Goal: Transaction & Acquisition: Purchase product/service

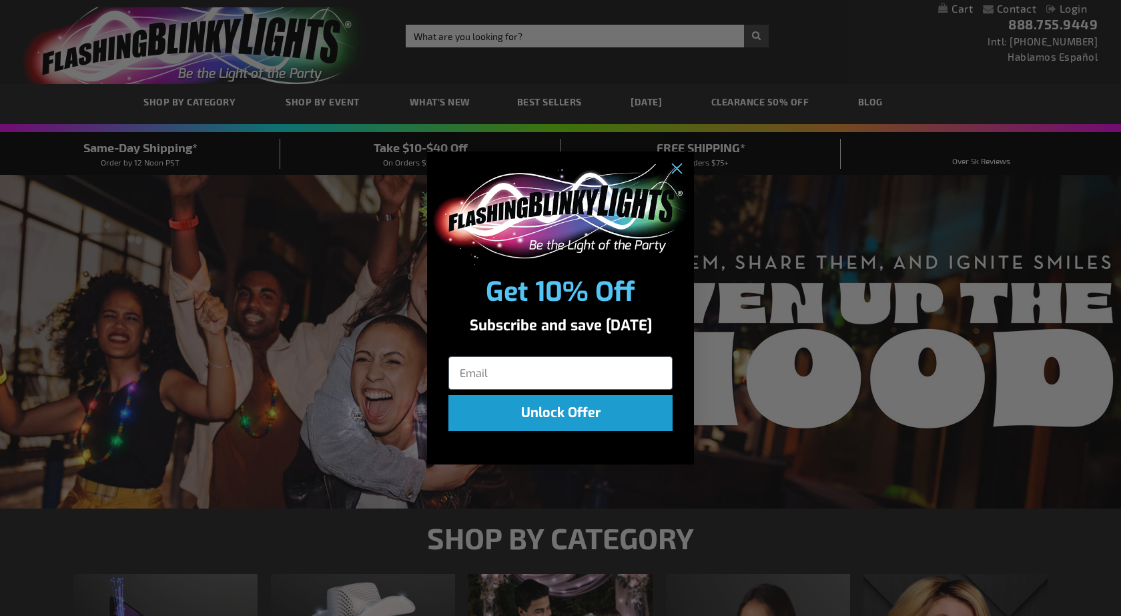
click at [800, 438] on div "Close dialog Get 10% Off Subscribe and save today Unlock Offer Submit" at bounding box center [560, 308] width 1121 height 616
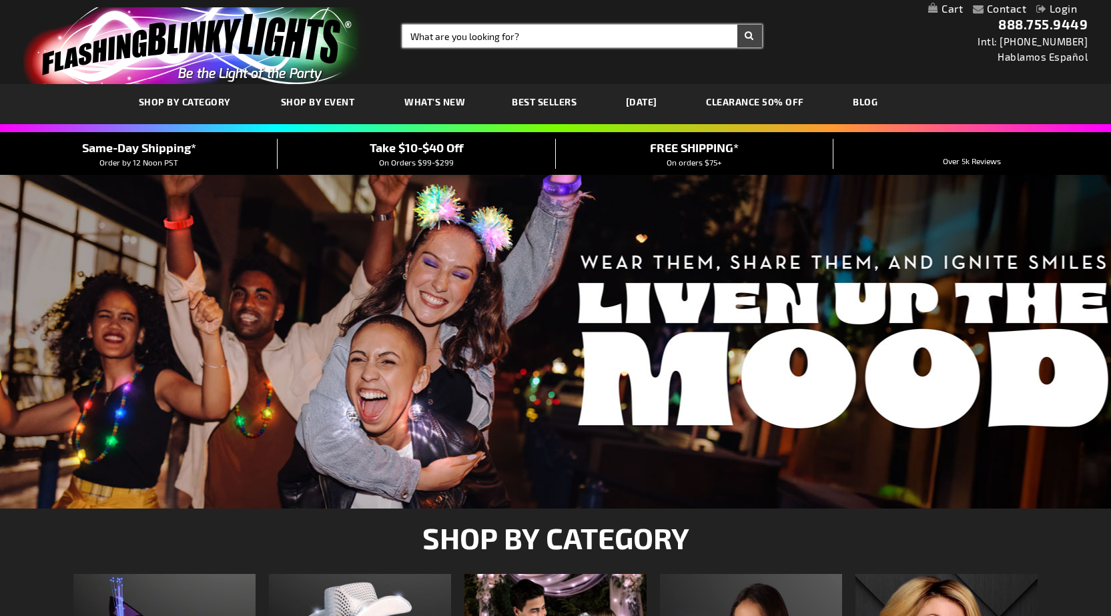
click at [542, 32] on input "Search" at bounding box center [582, 36] width 360 height 23
type input "led pendant"
click at [748, 35] on button "Search" at bounding box center [749, 36] width 25 height 23
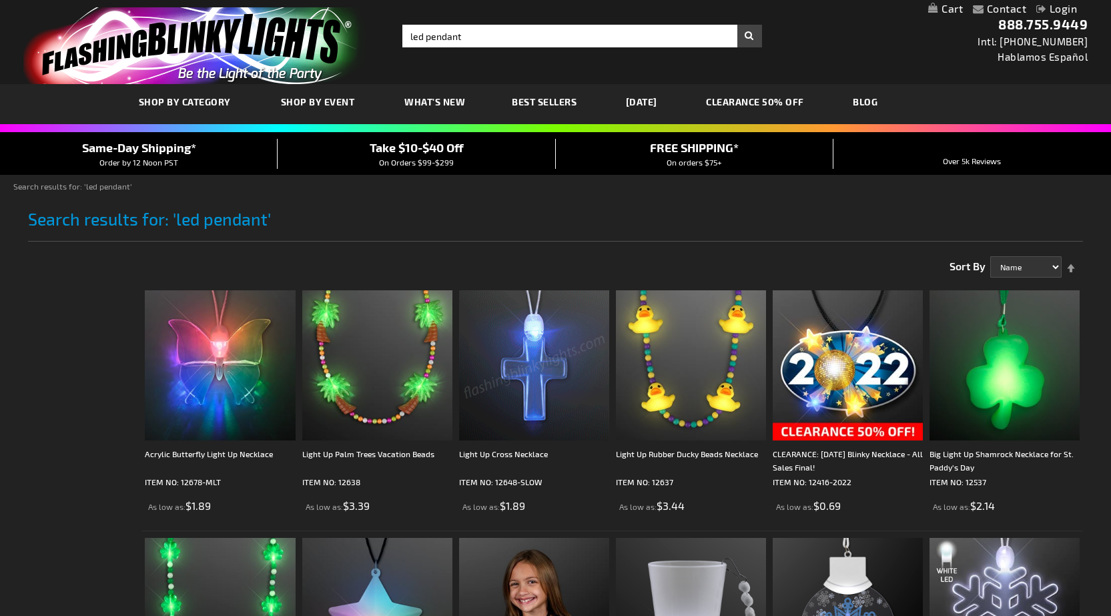
click at [550, 95] on link "Best Sellers" at bounding box center [544, 101] width 85 height 45
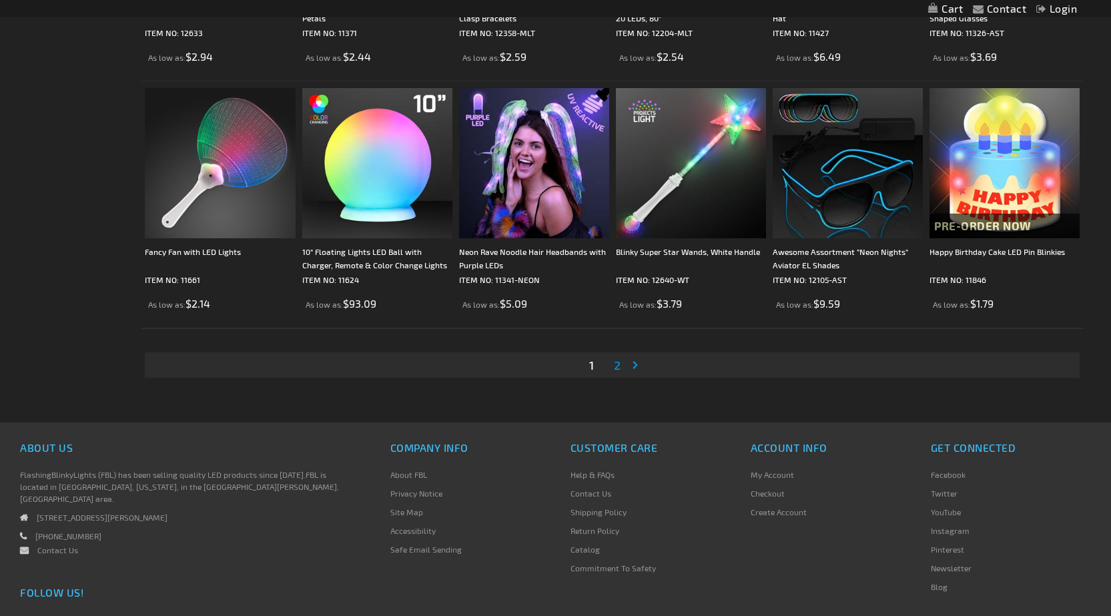
scroll to position [2602, 0]
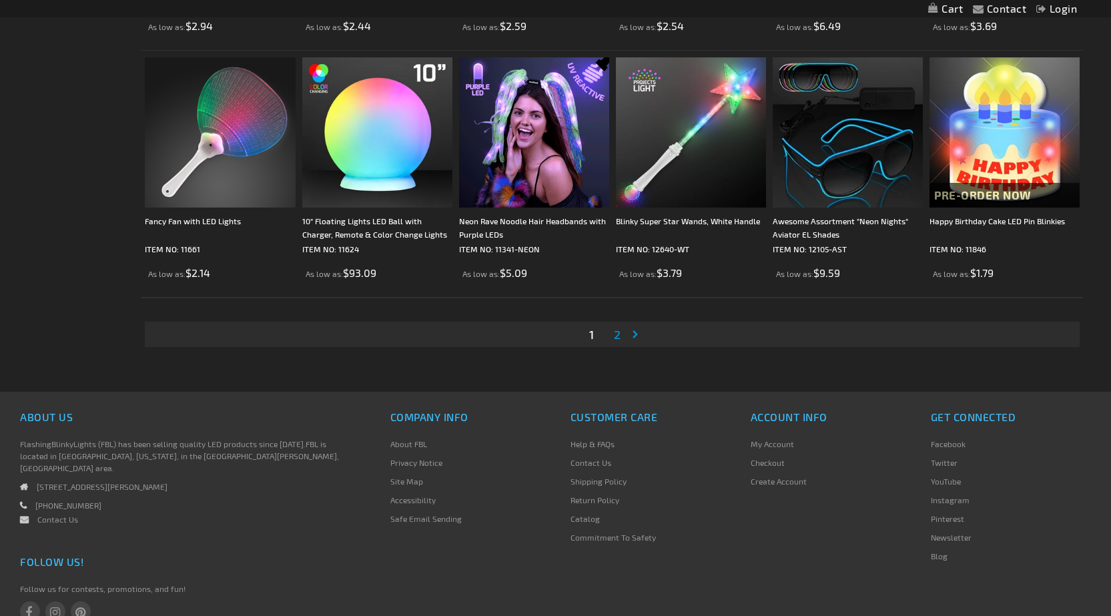
click at [634, 333] on link "Page Next" at bounding box center [637, 334] width 13 height 20
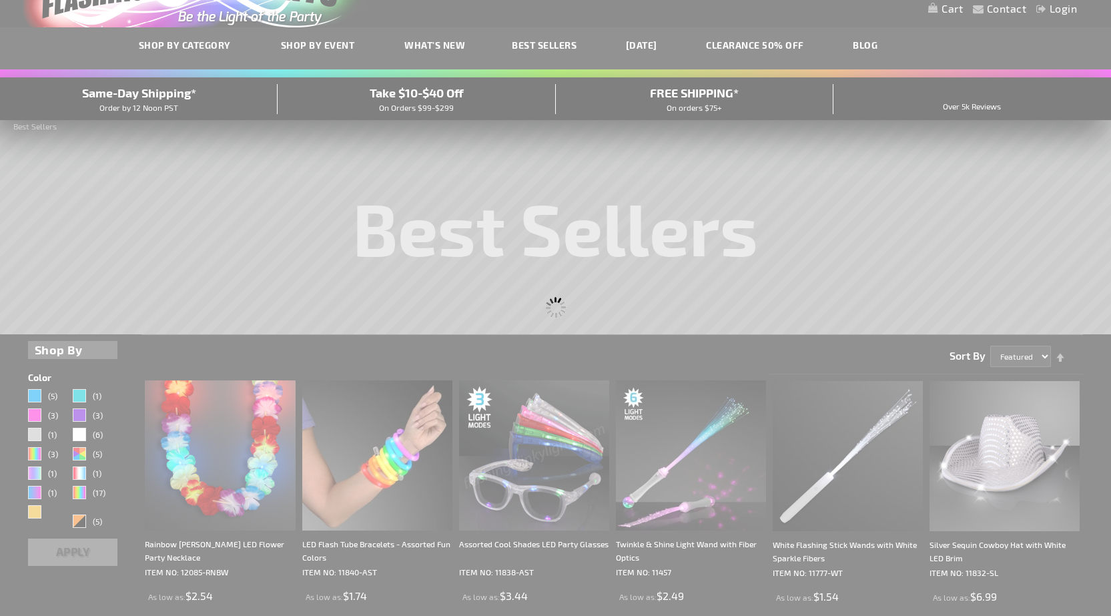
scroll to position [34, 0]
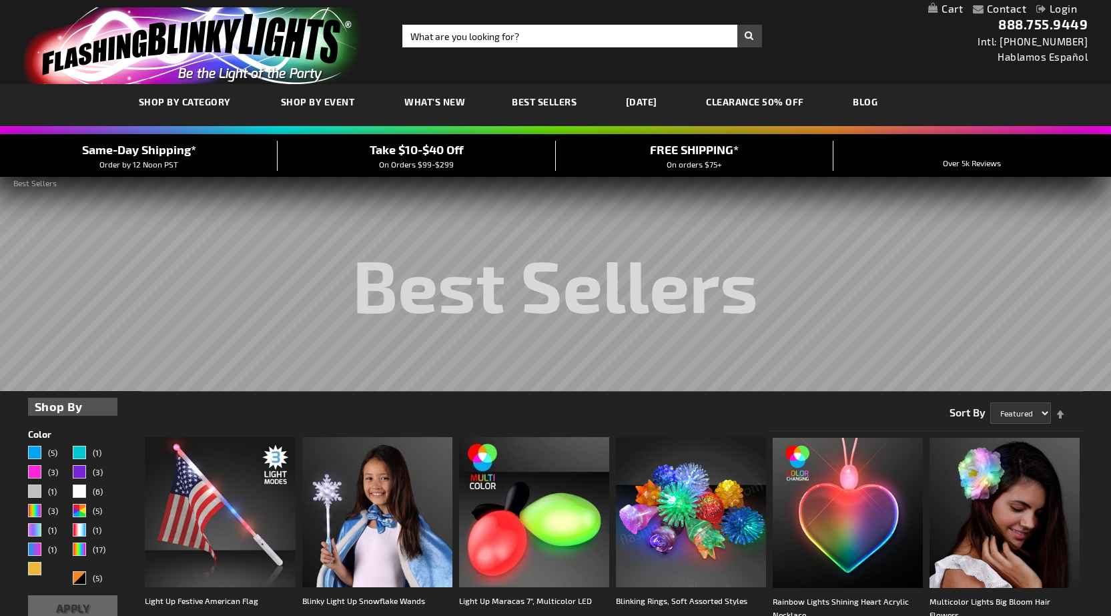
click at [797, 94] on link "CLEARANCE 50% OFF" at bounding box center [755, 101] width 118 height 45
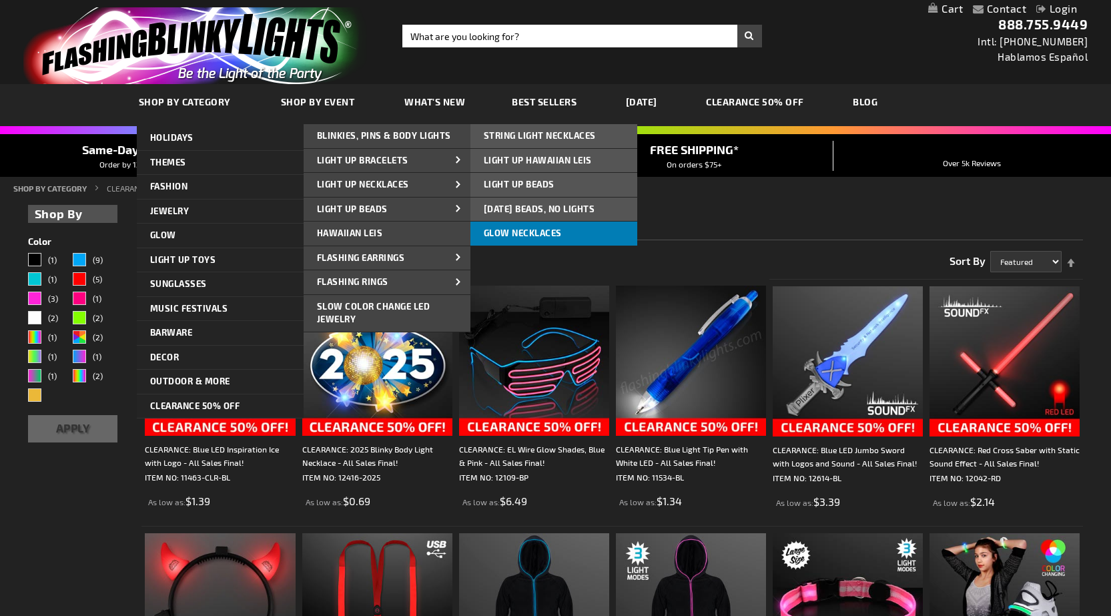
click at [507, 233] on span "Glow Necklaces" at bounding box center [523, 233] width 78 height 11
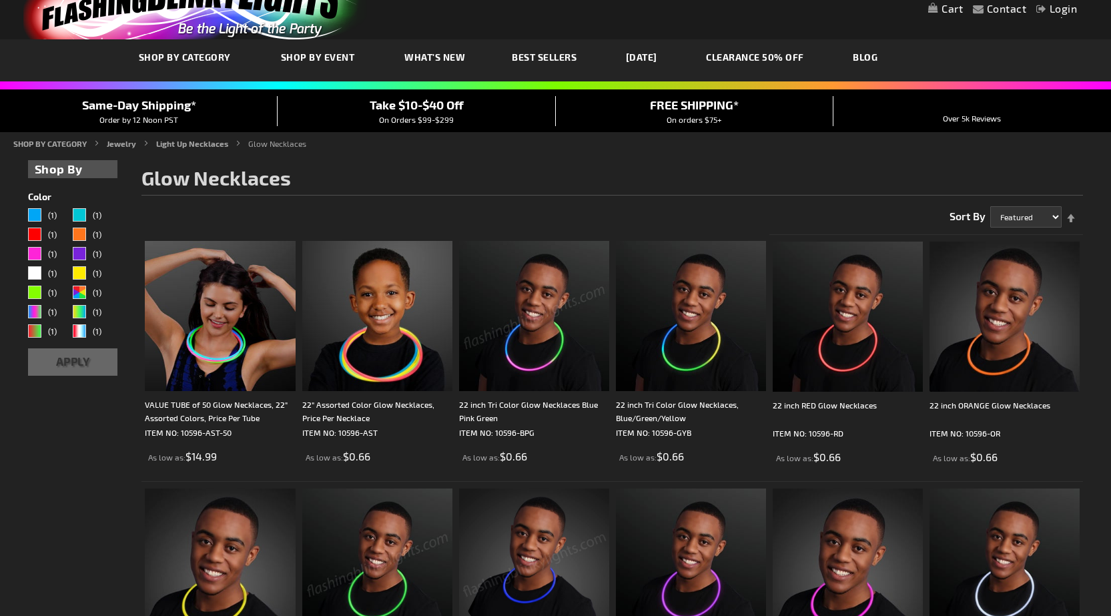
scroll to position [67, 0]
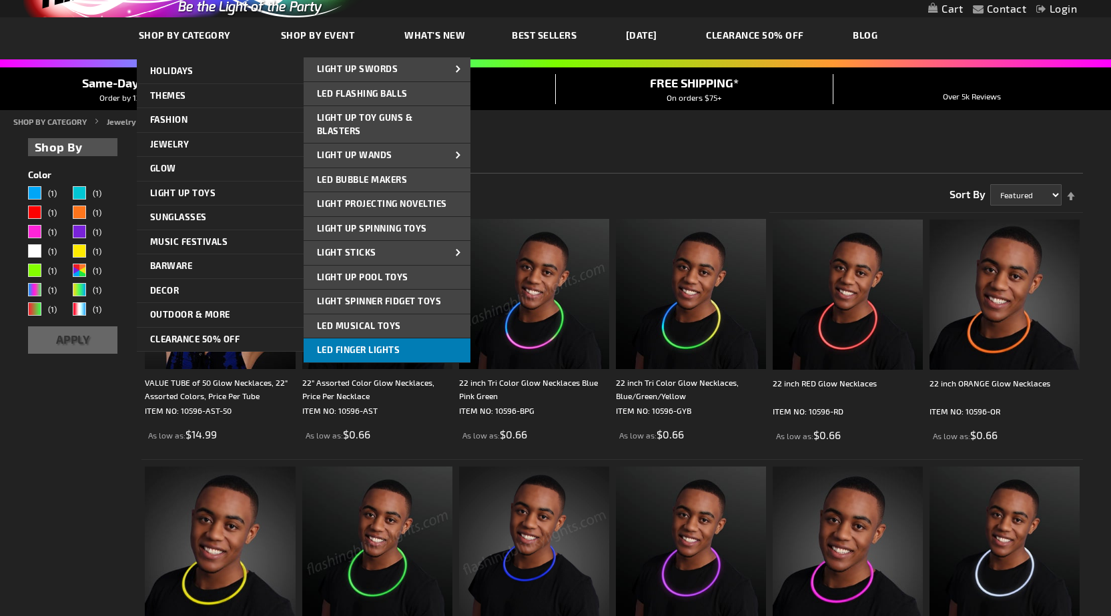
click at [359, 353] on span "LED Finger Lights" at bounding box center [358, 349] width 83 height 11
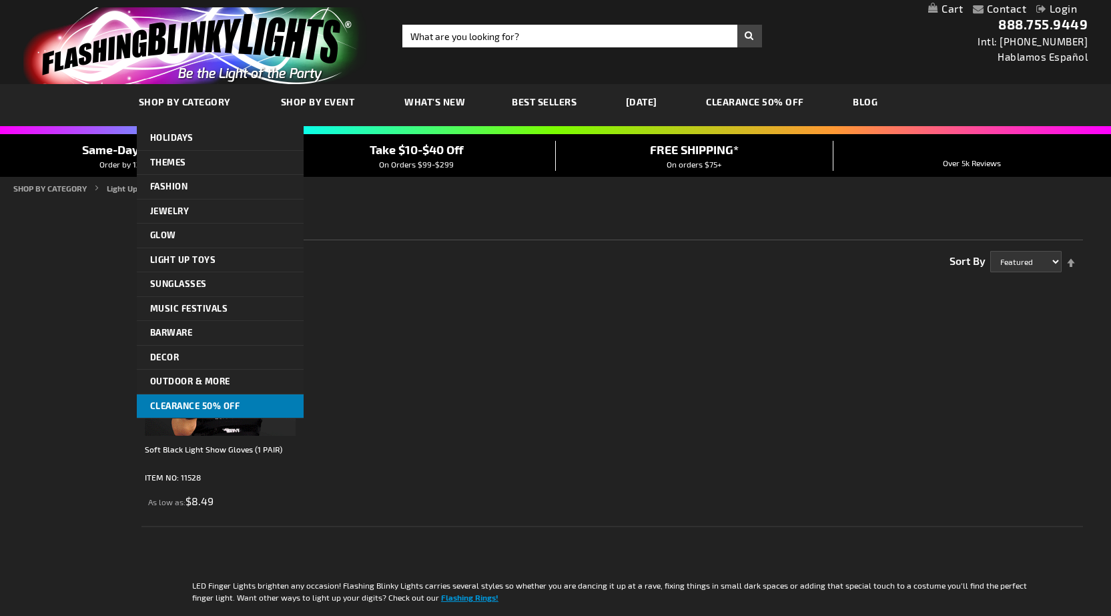
click at [194, 406] on span "CLEARANCE 50% OFF" at bounding box center [195, 405] width 90 height 11
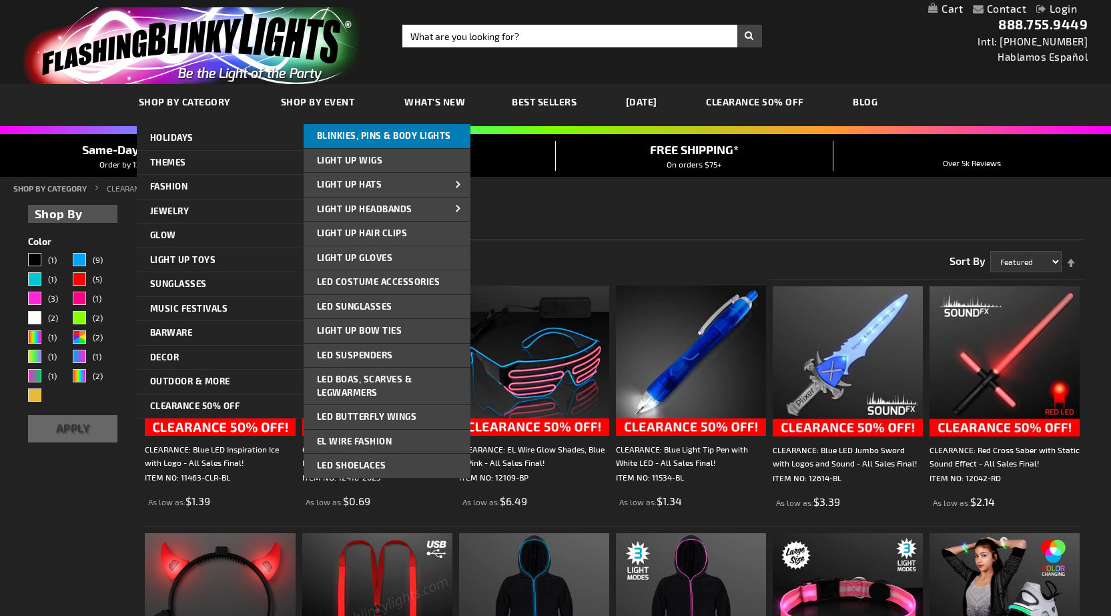
click at [392, 137] on span "Blinkies, Pins & Body Lights" at bounding box center [384, 135] width 134 height 11
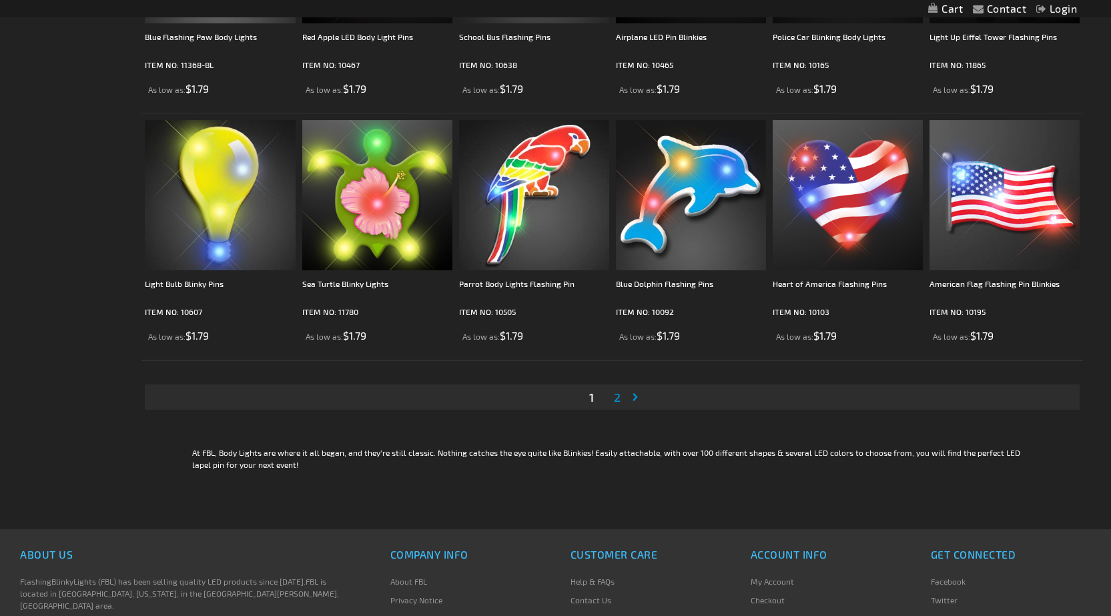
scroll to position [2402, 0]
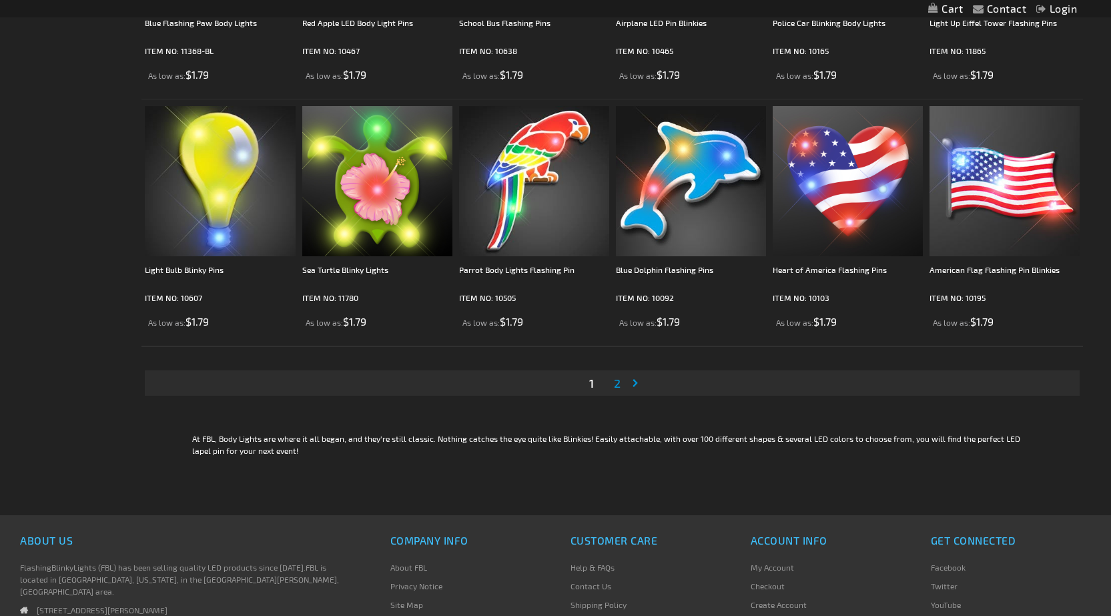
click at [633, 386] on link "Page Next" at bounding box center [637, 383] width 13 height 20
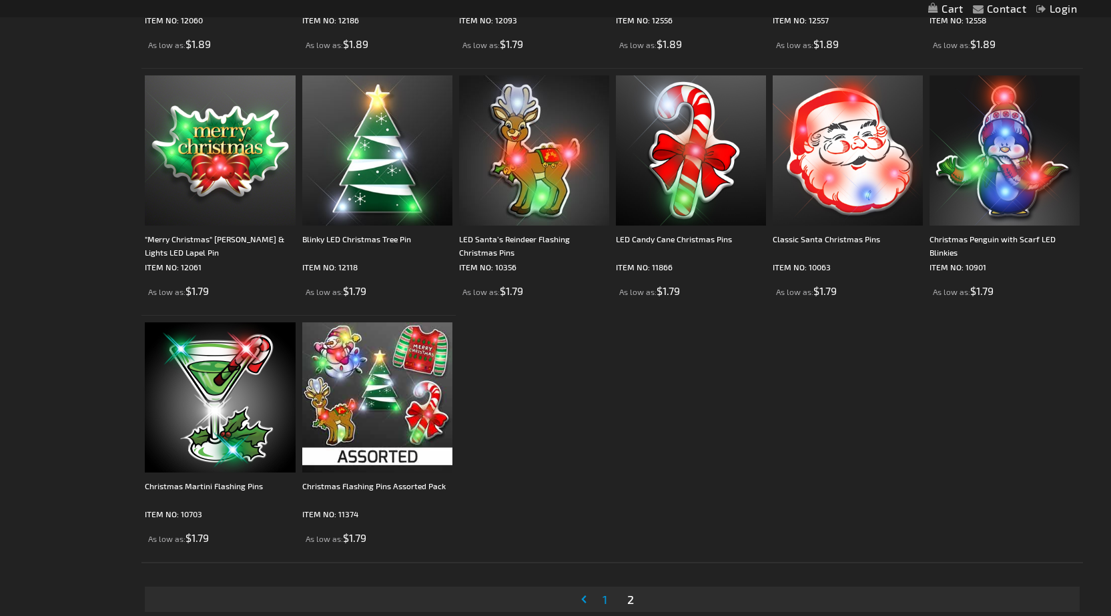
scroll to position [1468, 0]
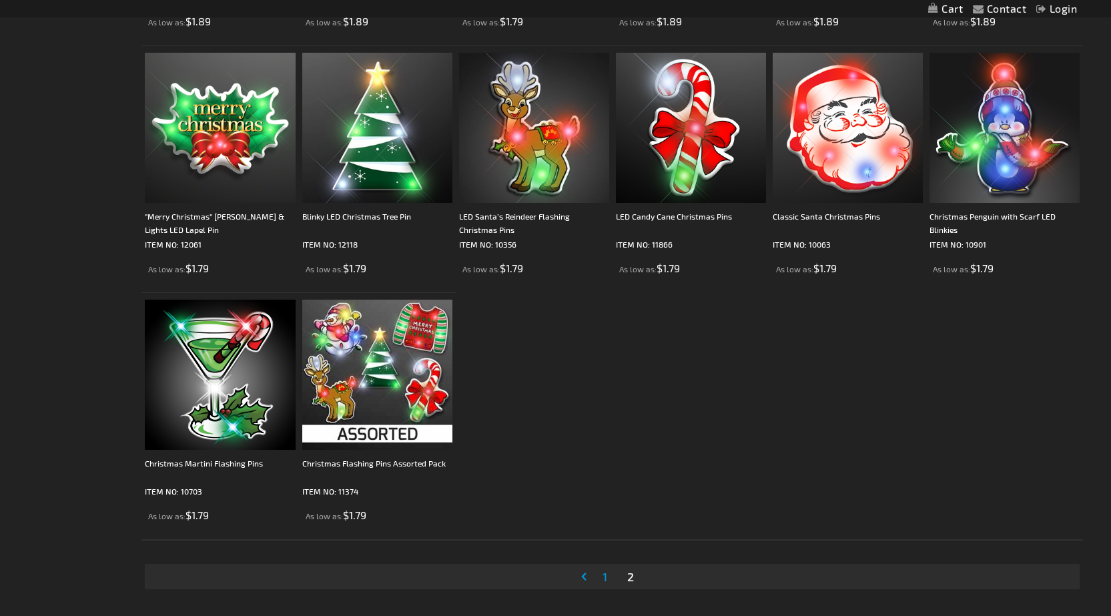
click at [603, 577] on span "1" at bounding box center [604, 576] width 5 height 15
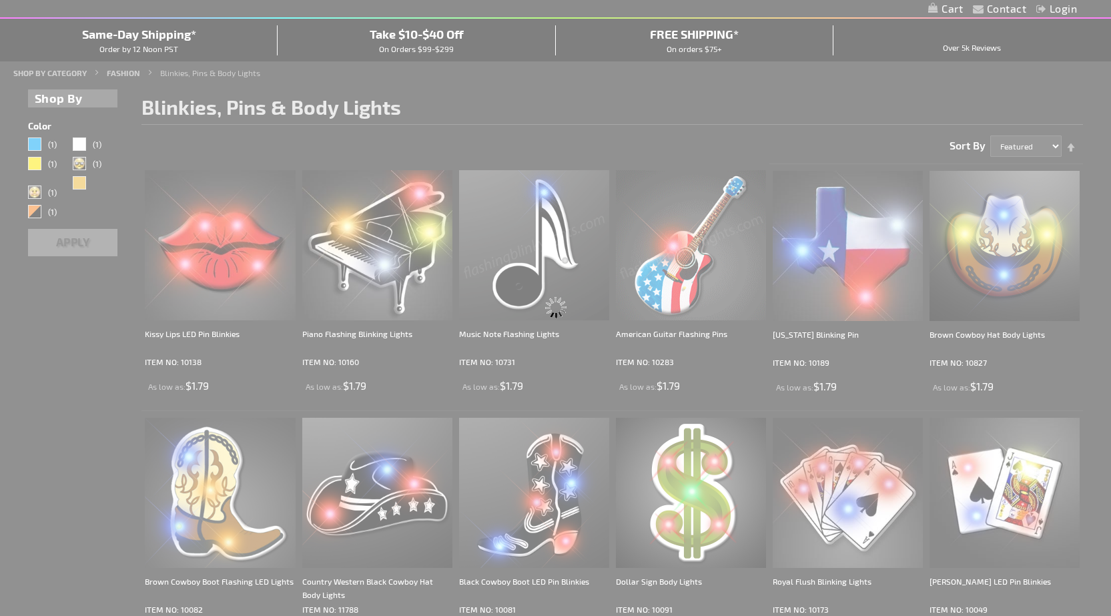
scroll to position [39, 0]
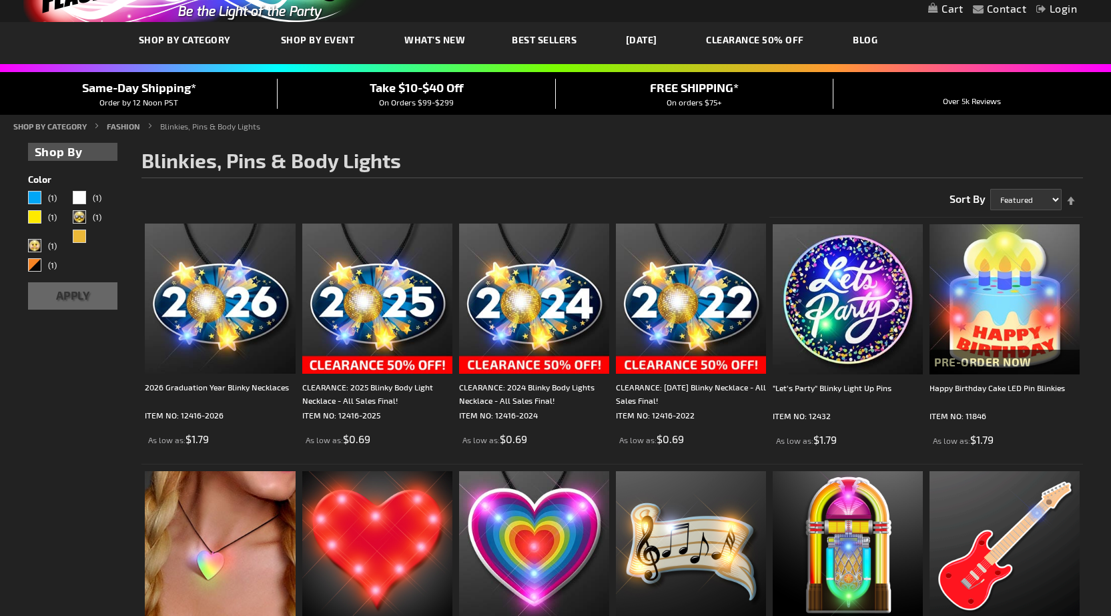
scroll to position [133, 0]
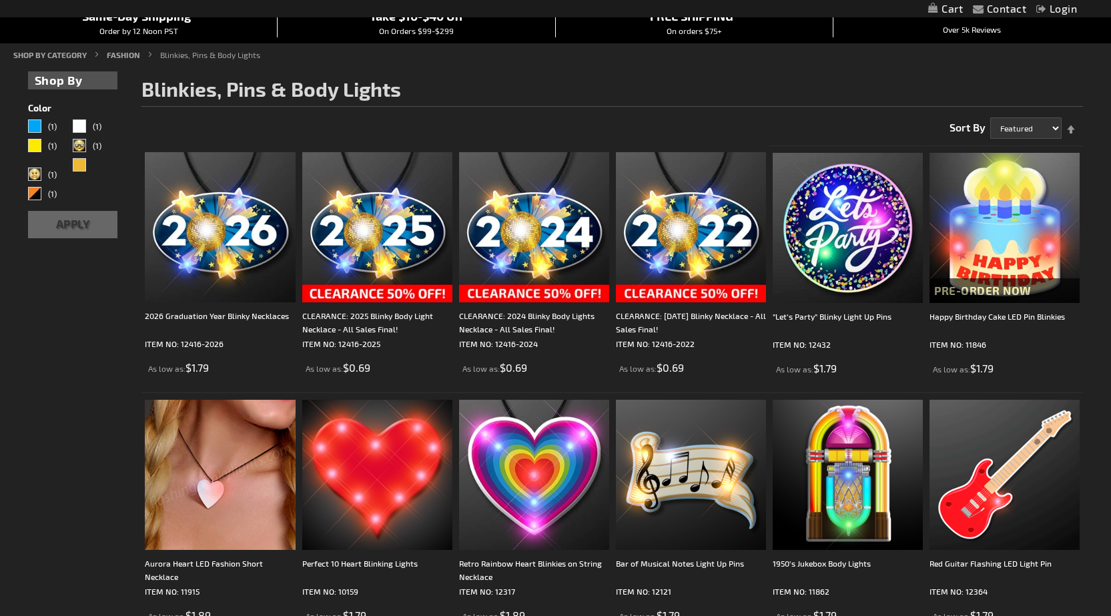
click at [222, 432] on img at bounding box center [220, 475] width 150 height 150
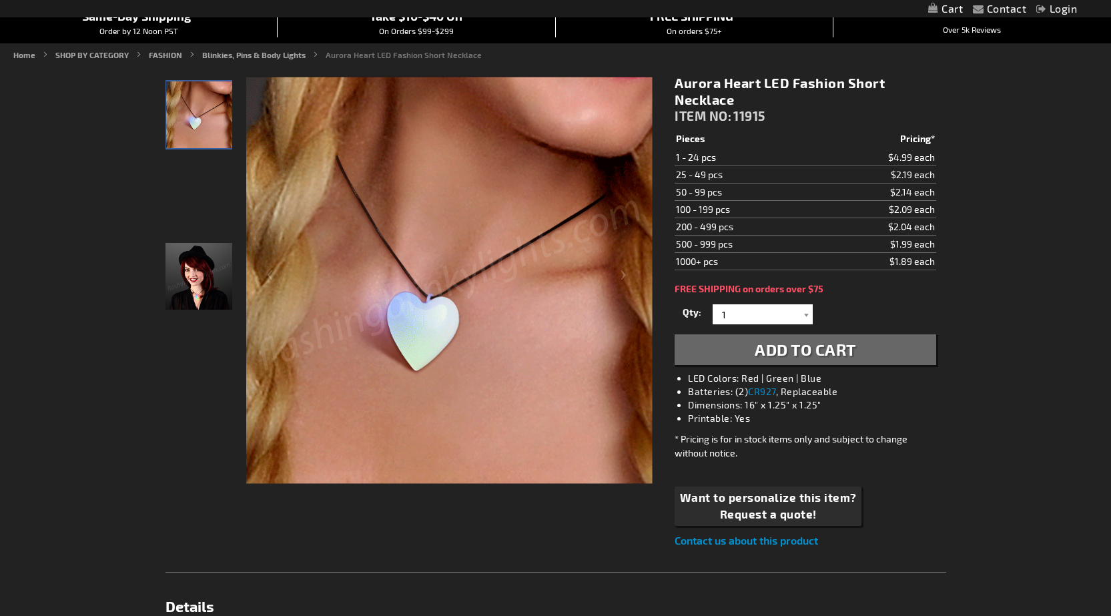
click at [197, 304] on img "Female displaying Light Up LED Aurora Heart Fashion Necklace" at bounding box center [198, 276] width 67 height 67
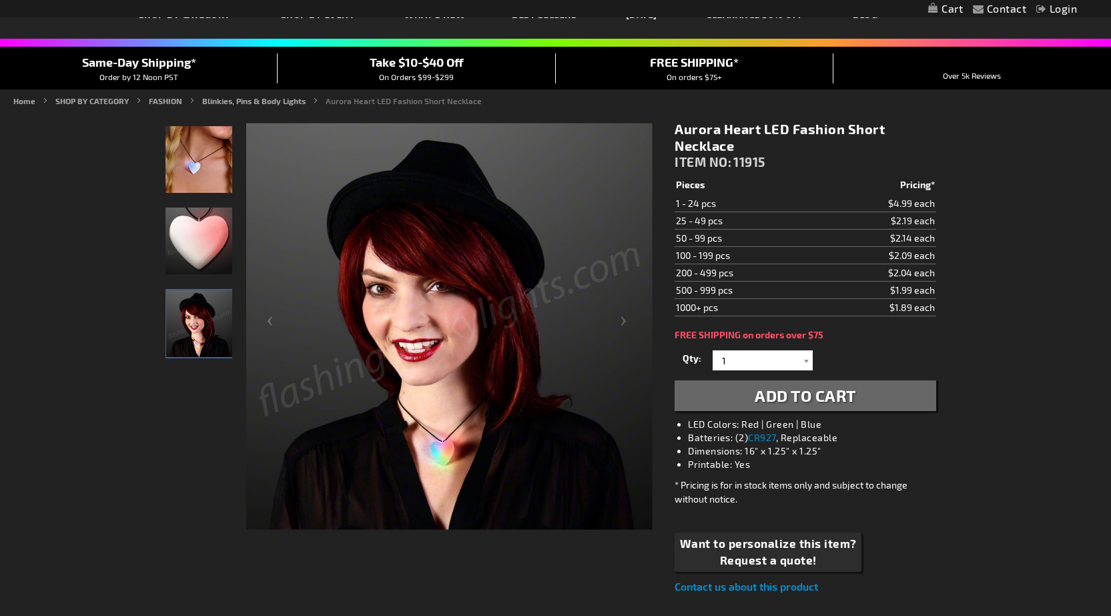
scroll to position [67, 0]
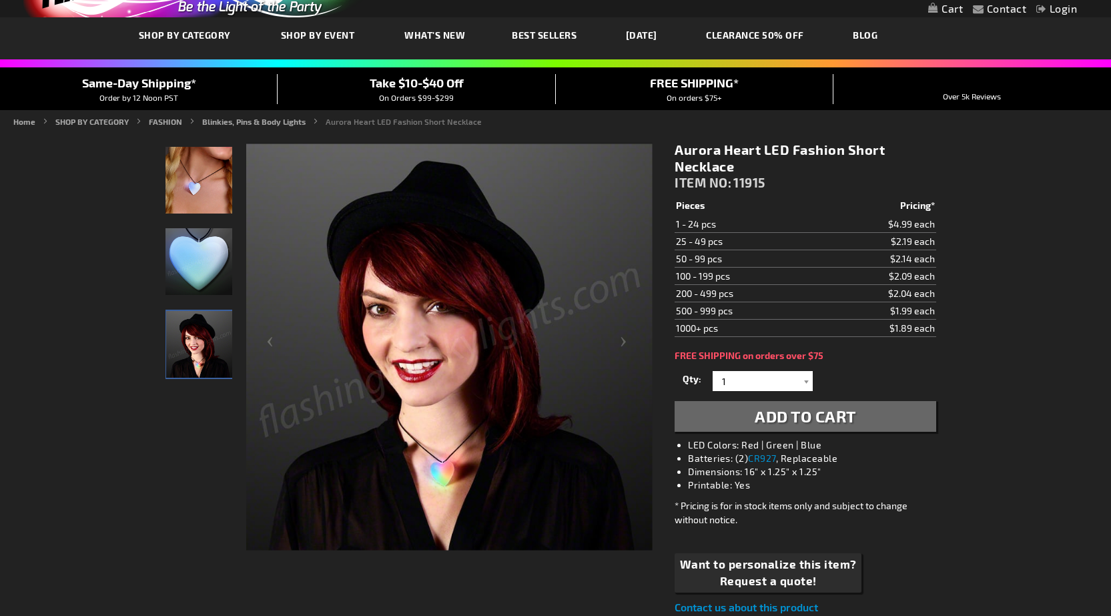
click at [195, 175] on img "Female displaying Light Up LED Aurora Heart Fashion Necklace" at bounding box center [198, 180] width 67 height 67
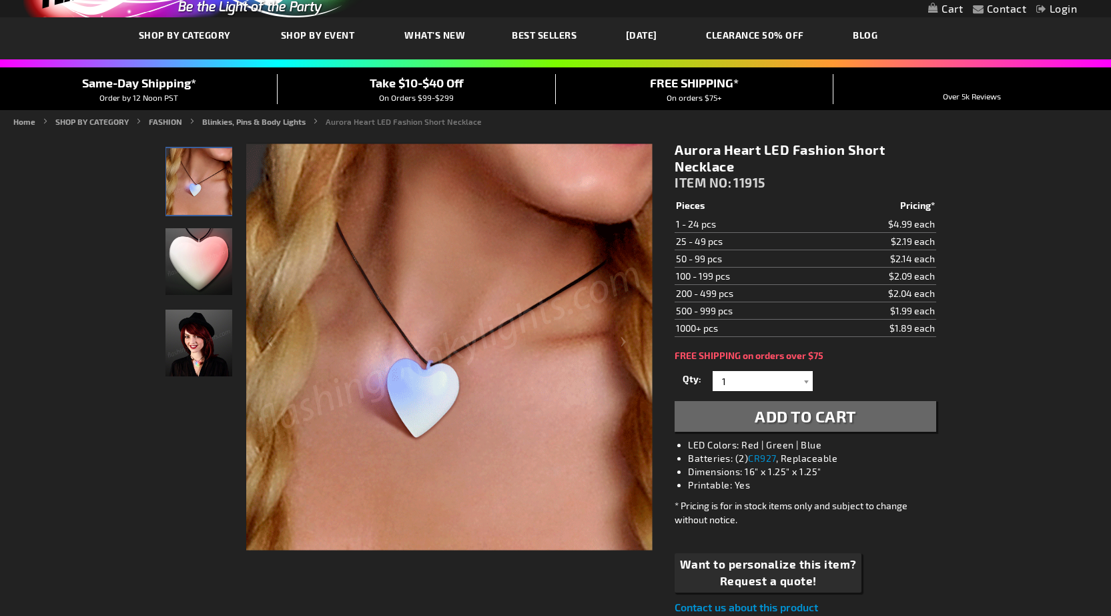
click at [196, 248] on img "Light Up LED Aurora Heart Fashion Necklace" at bounding box center [198, 261] width 67 height 67
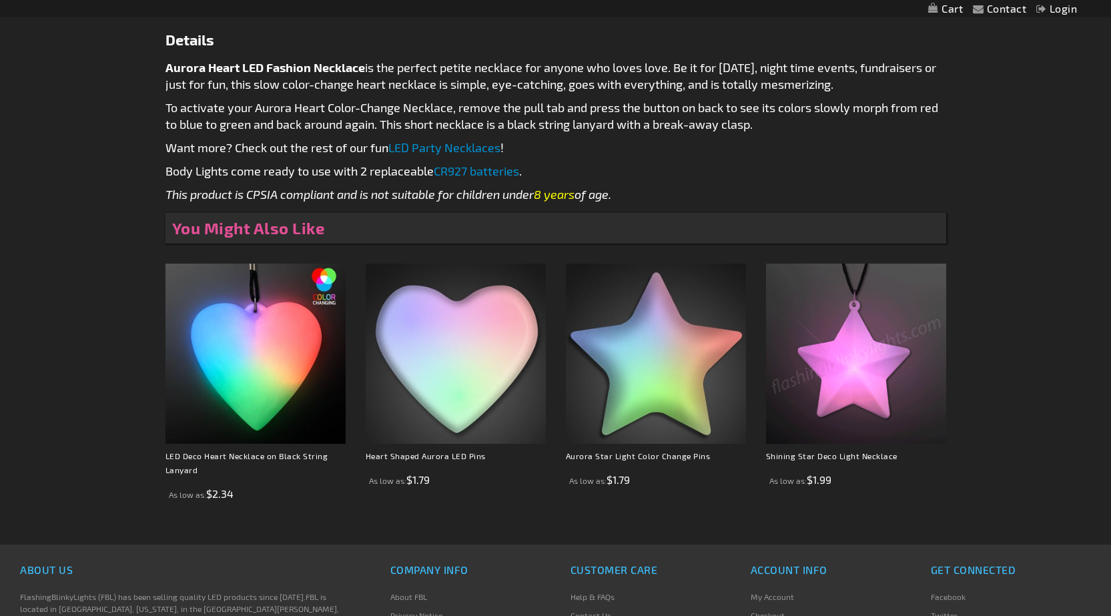
scroll to position [667, 0]
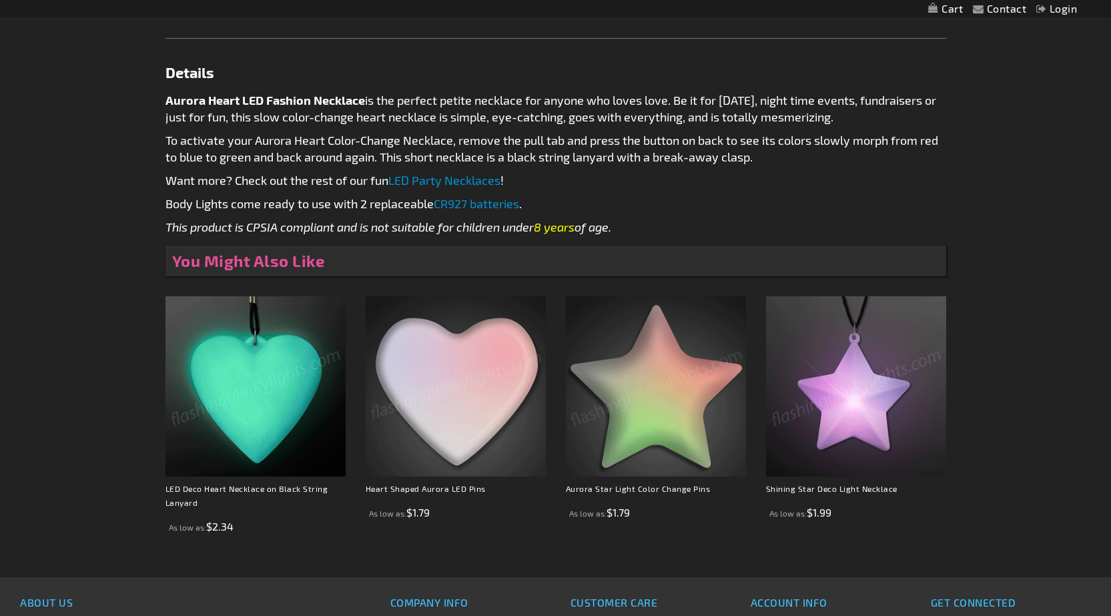
click at [263, 411] on img at bounding box center [255, 386] width 180 height 180
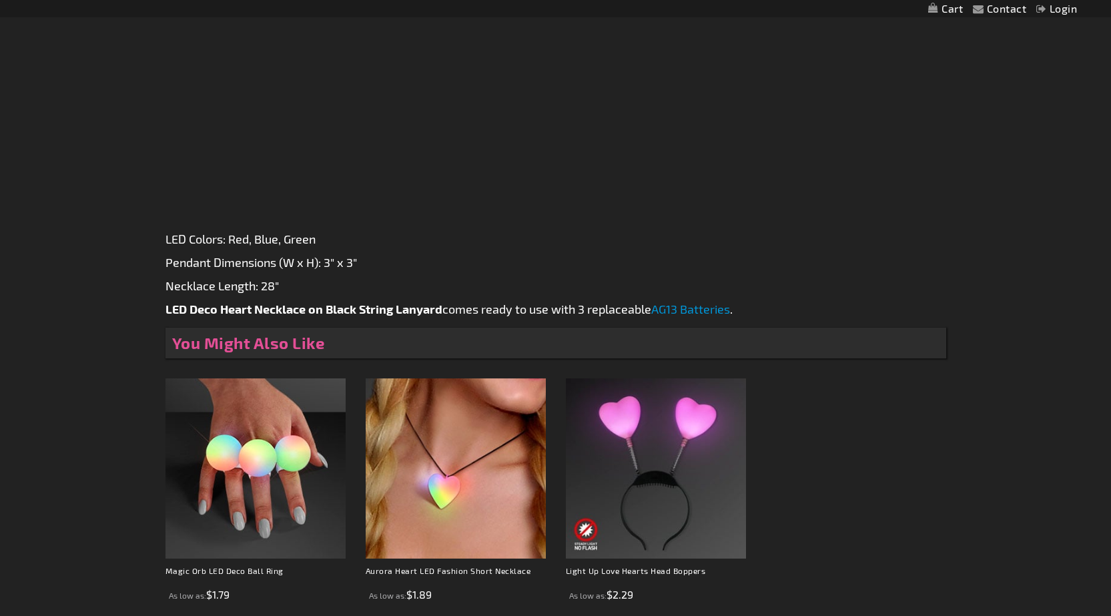
scroll to position [934, 0]
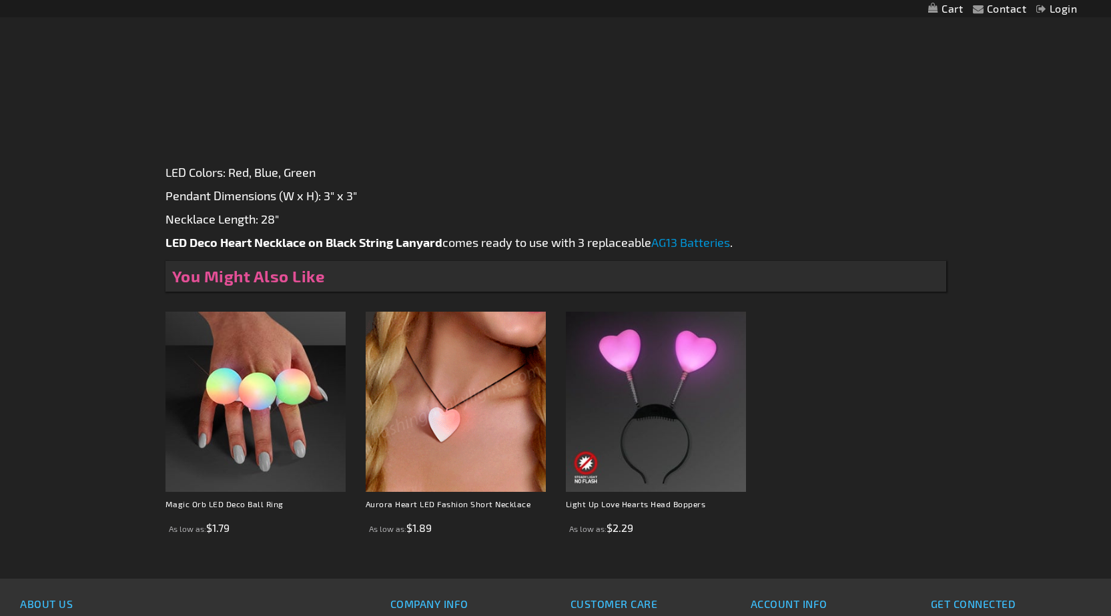
click at [466, 354] on img at bounding box center [456, 402] width 180 height 180
